Goal: Transaction & Acquisition: Purchase product/service

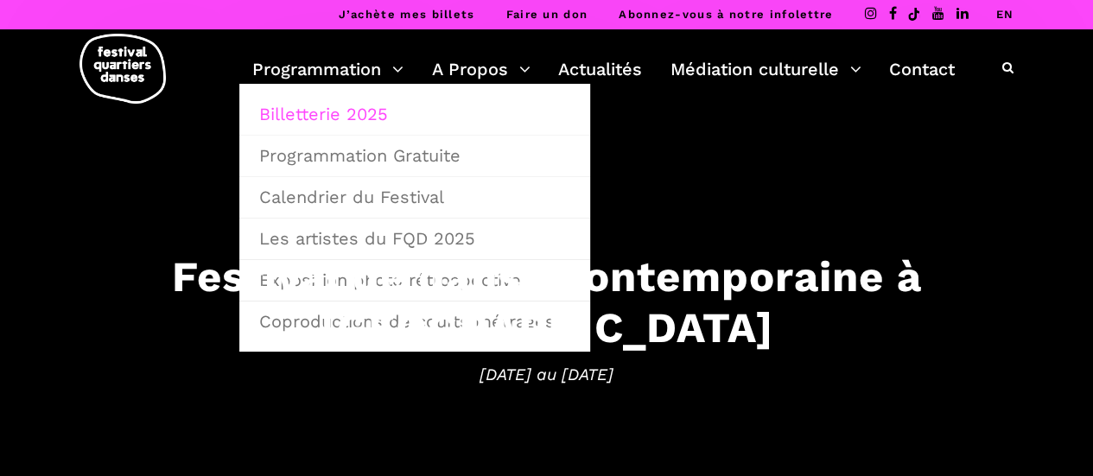
click at [301, 117] on link "Billetterie 2025" at bounding box center [415, 114] width 332 height 40
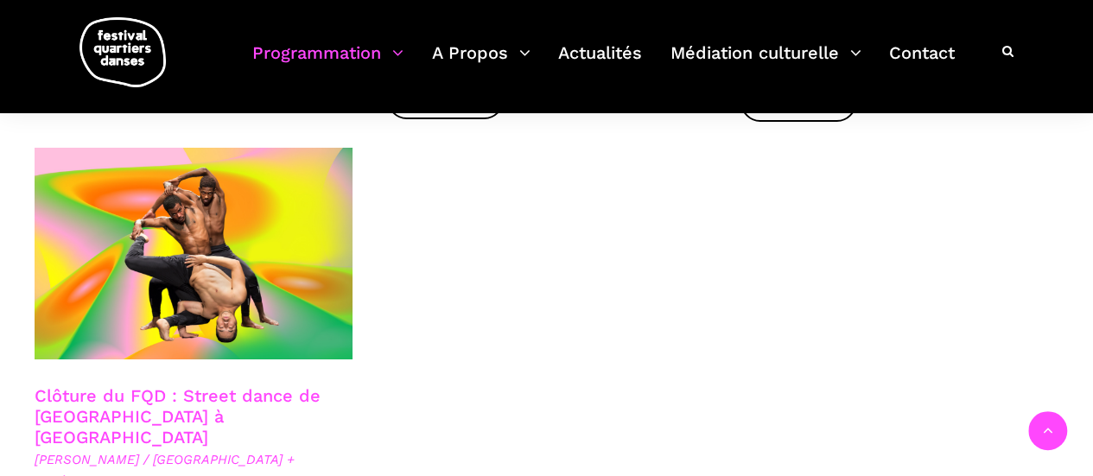
scroll to position [2937, 0]
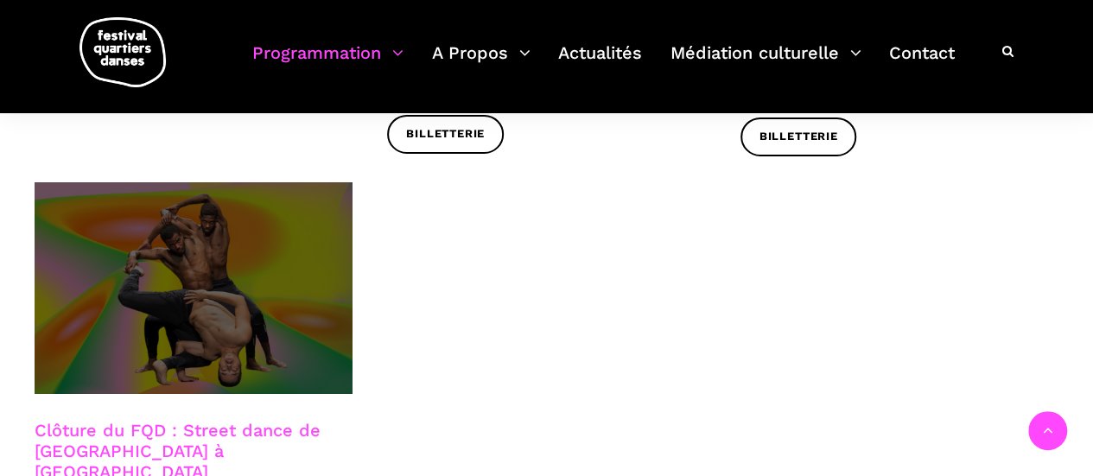
click at [175, 293] on span at bounding box center [194, 288] width 318 height 213
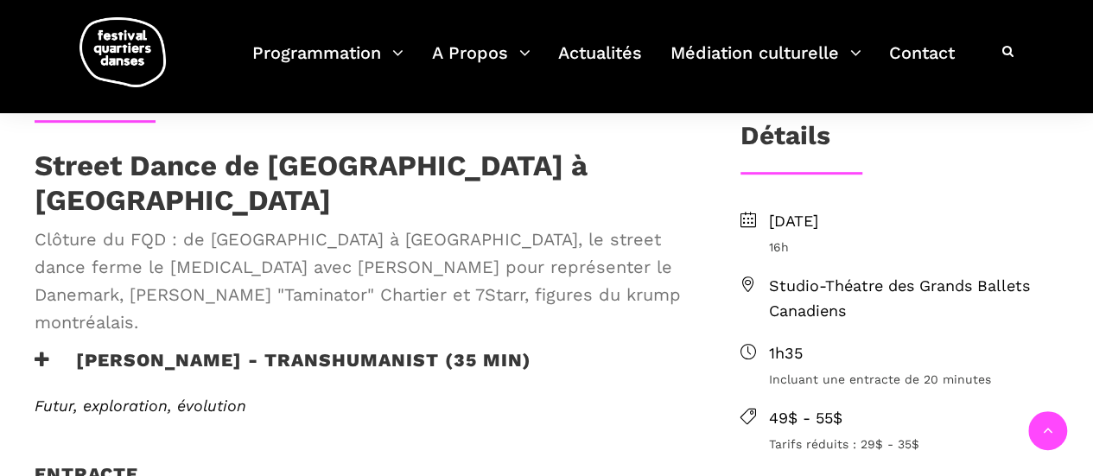
scroll to position [605, 0]
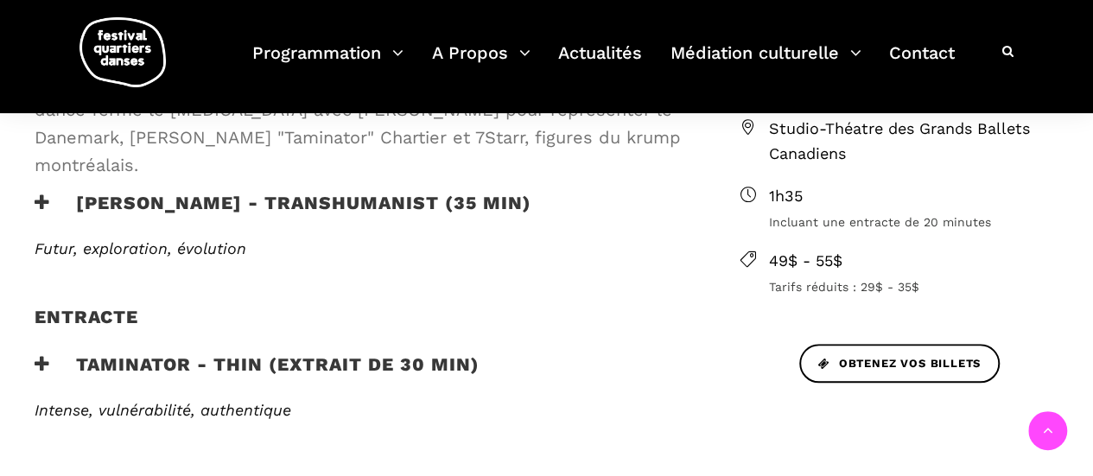
click at [36, 355] on icon at bounding box center [43, 364] width 16 height 18
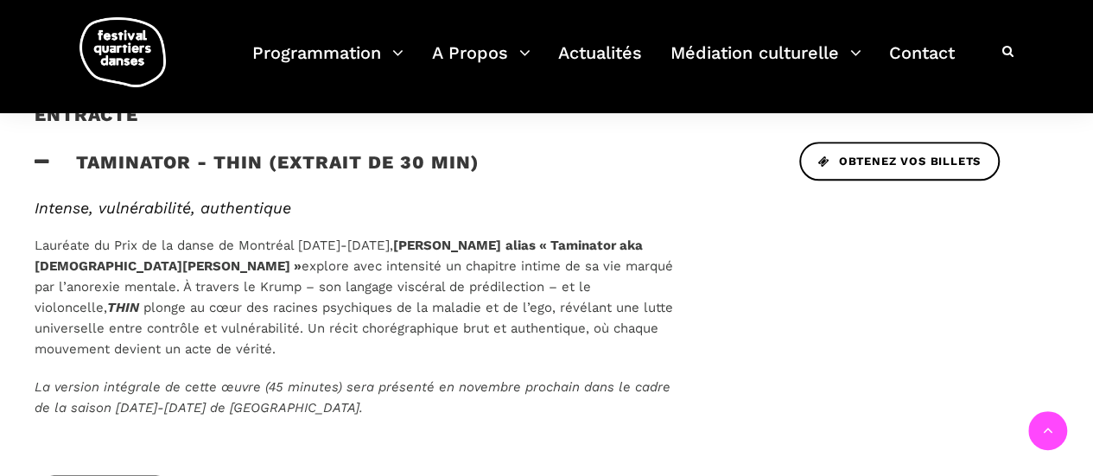
scroll to position [864, 0]
